Goal: Navigation & Orientation: Find specific page/section

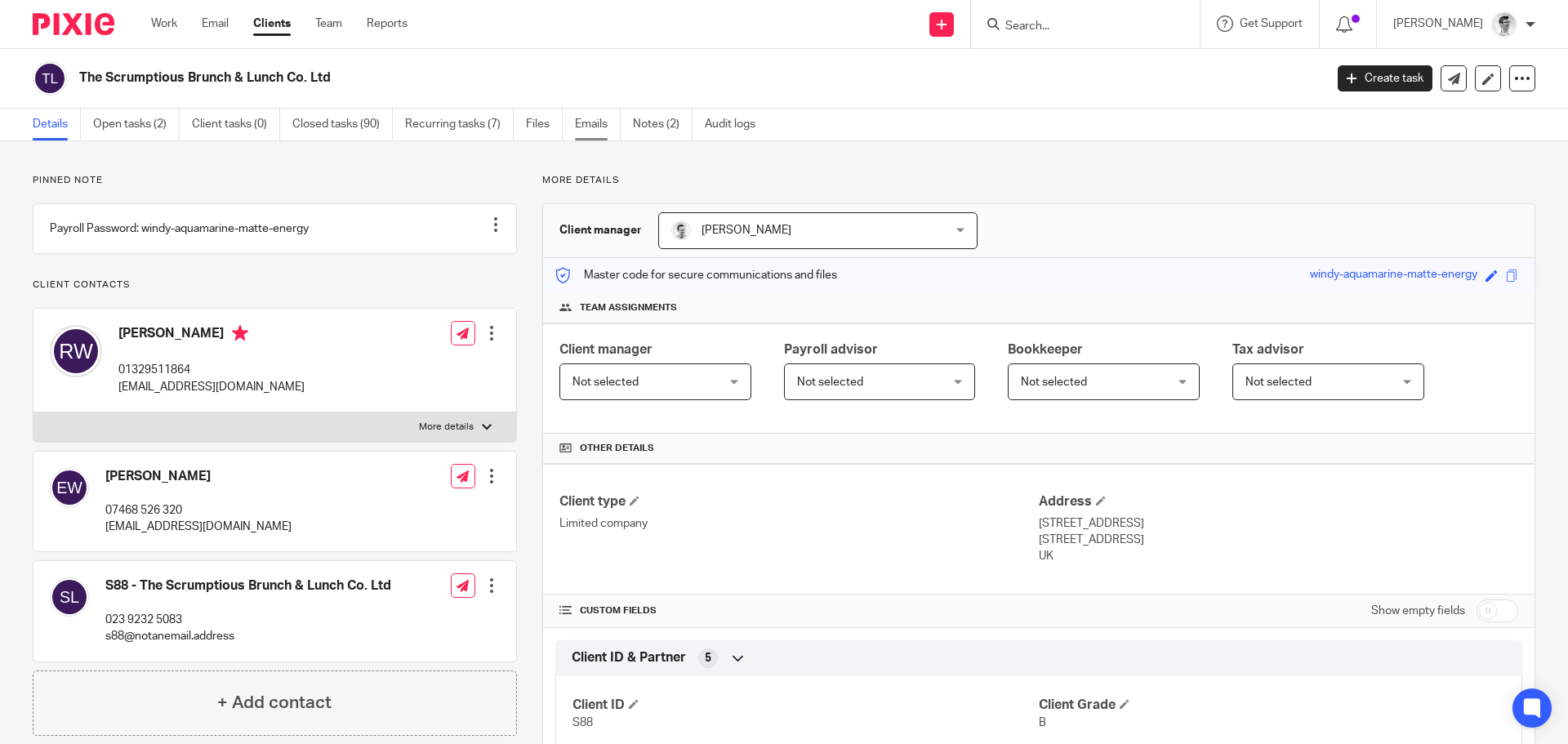
drag, startPoint x: 178, startPoint y: 27, endPoint x: 592, endPoint y: 121, distance: 424.5
click at [177, 27] on link "Work" at bounding box center [163, 23] width 26 height 16
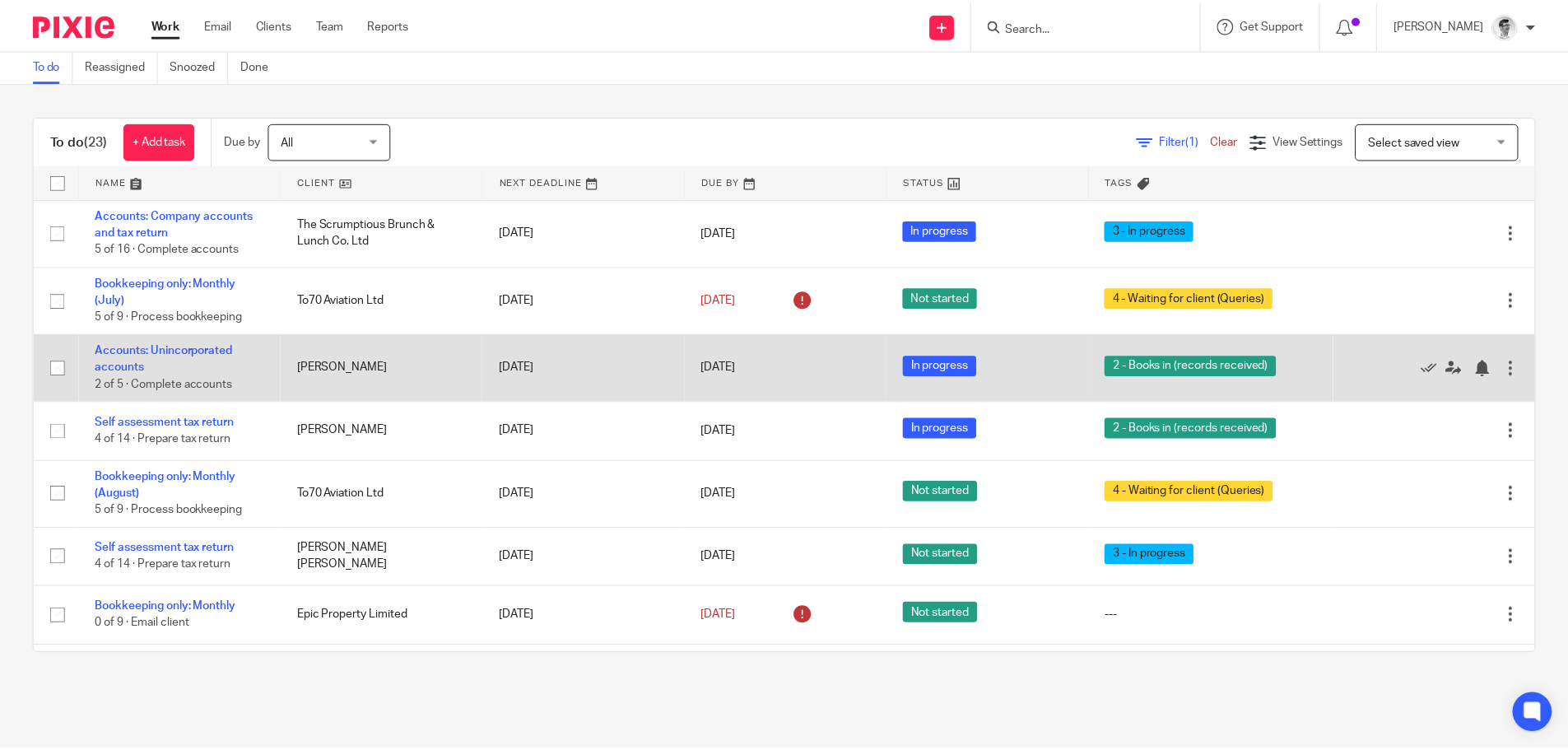
scroll to position [82, 0]
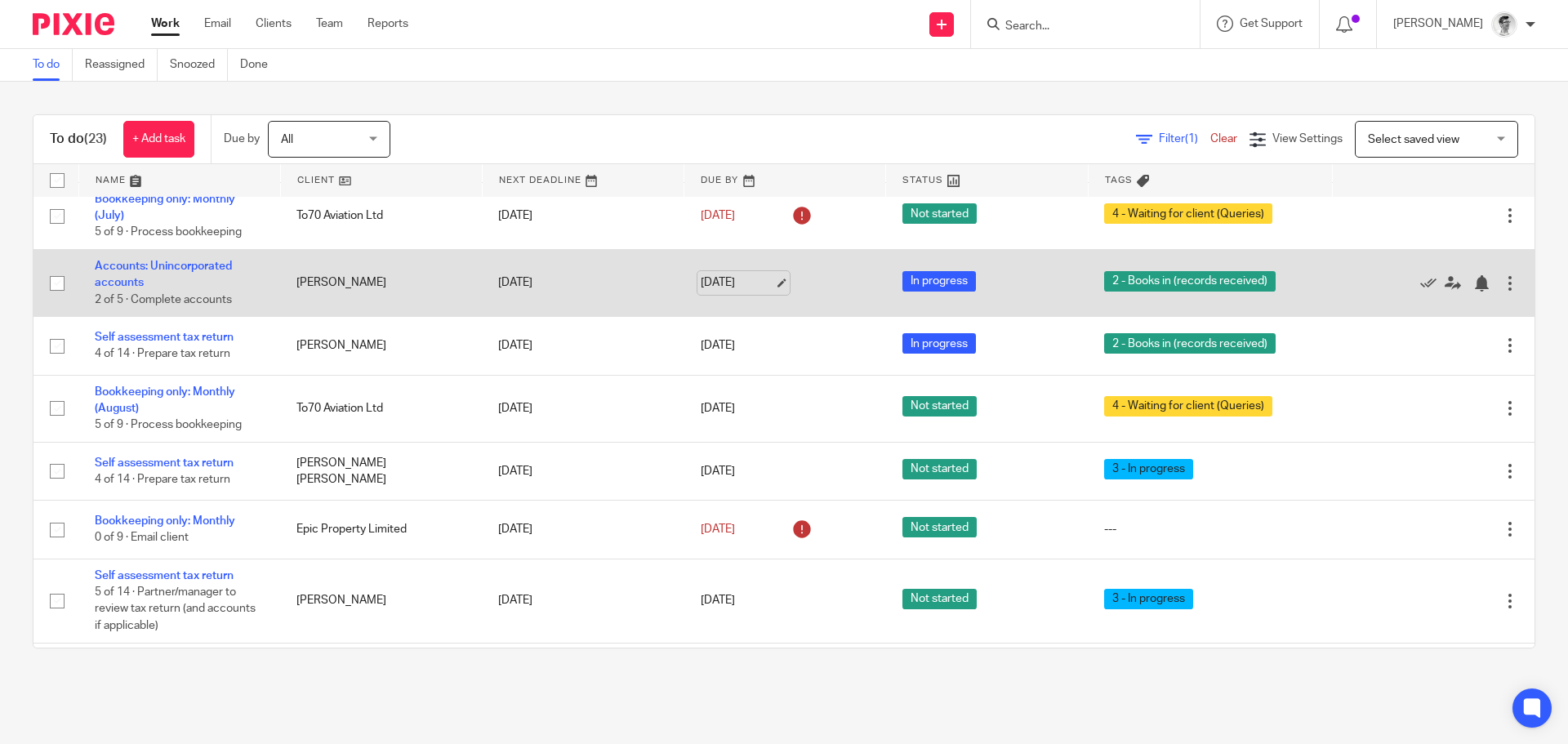
click at [746, 278] on link "[DATE]" at bounding box center [737, 283] width 74 height 17
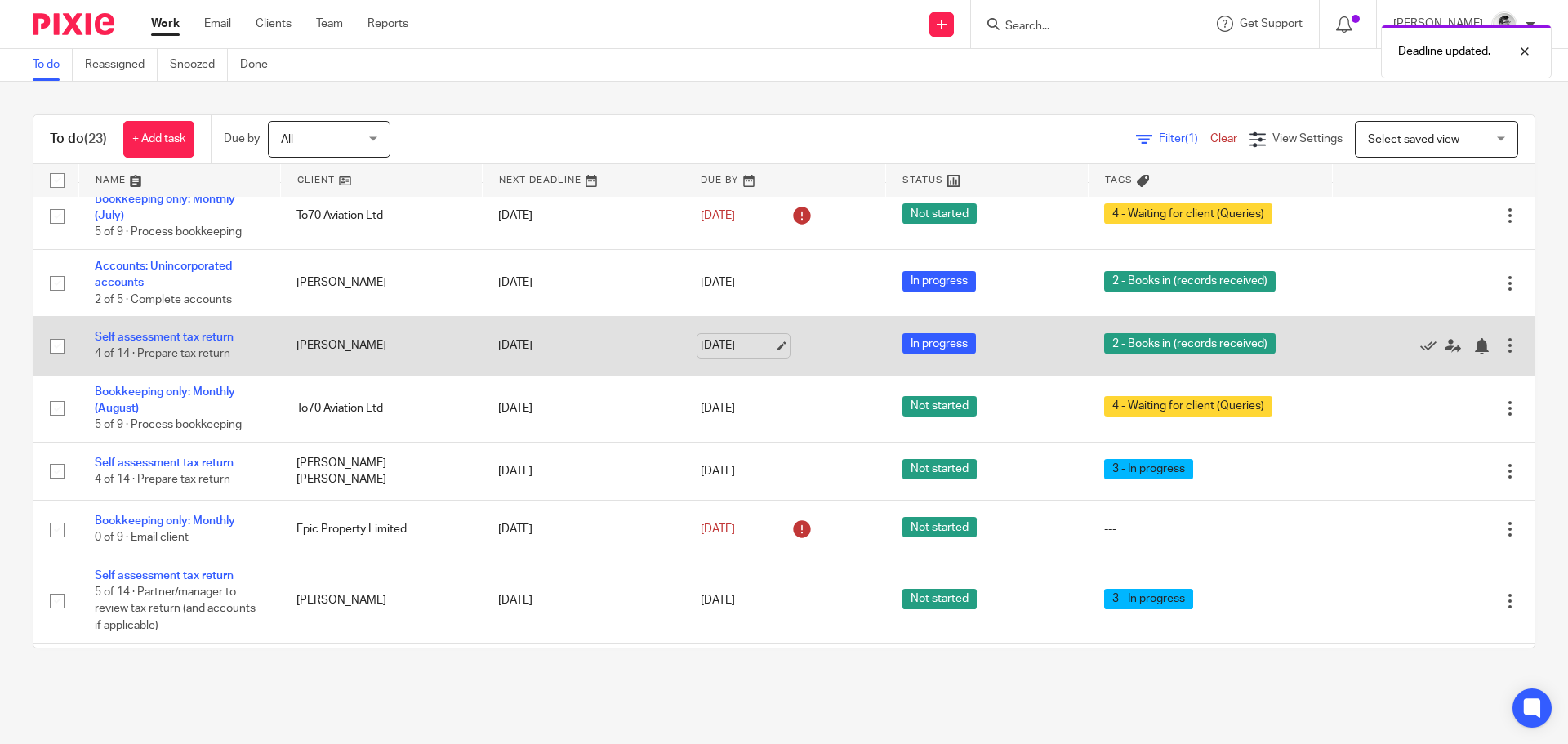
click at [714, 355] on link "[DATE]" at bounding box center [737, 346] width 74 height 17
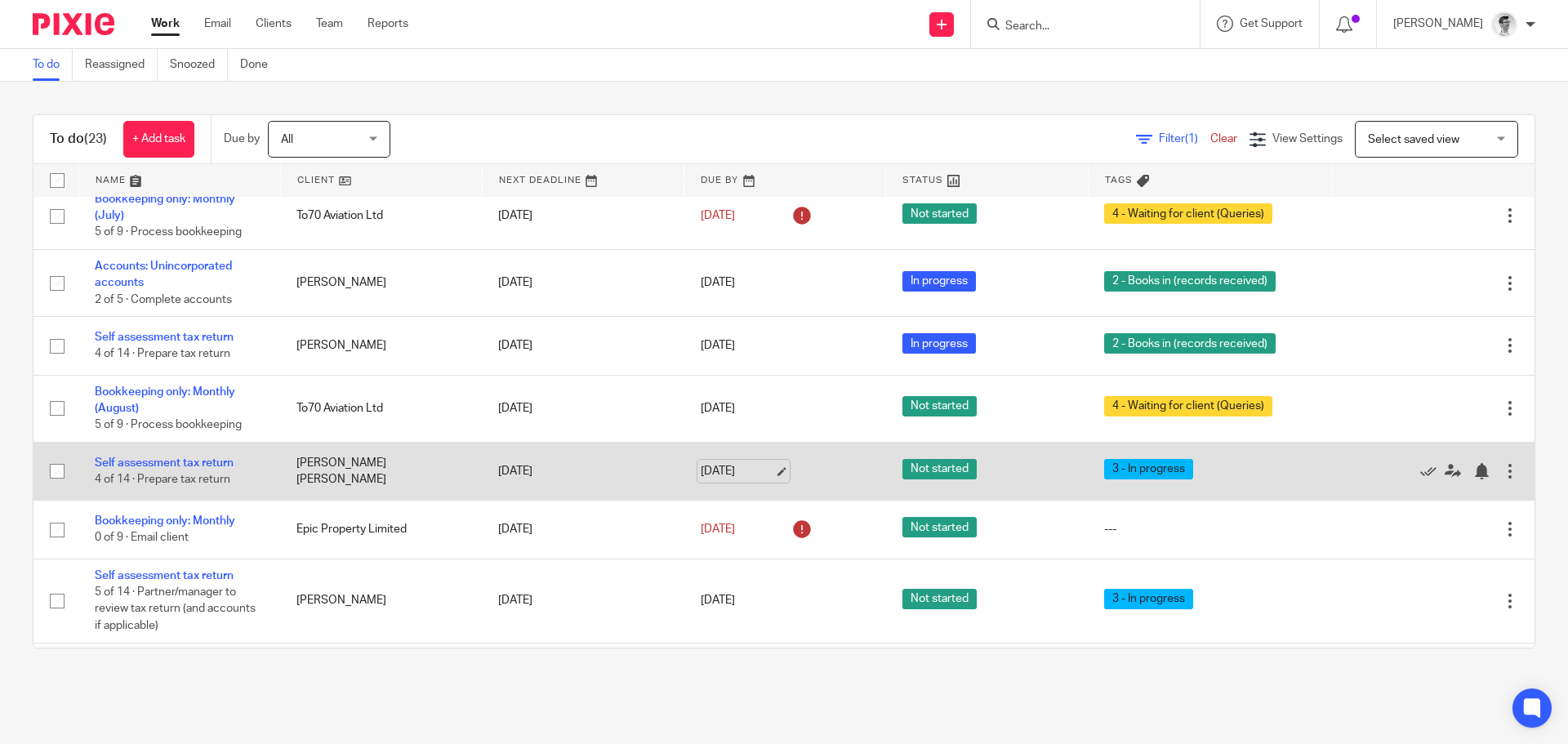
click at [725, 472] on link "[DATE]" at bounding box center [737, 471] width 74 height 17
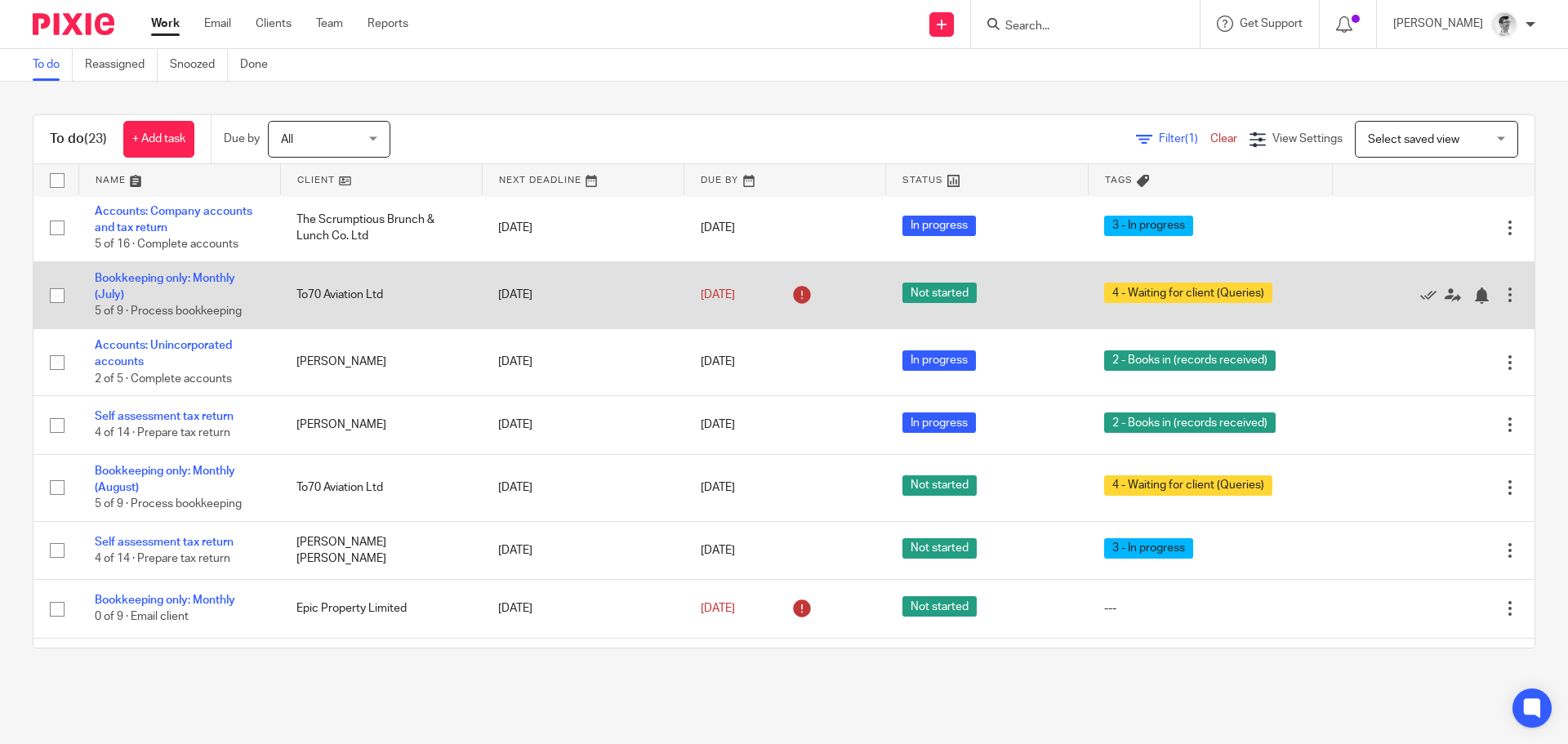
scroll to position [0, 0]
